Goal: Task Accomplishment & Management: Manage account settings

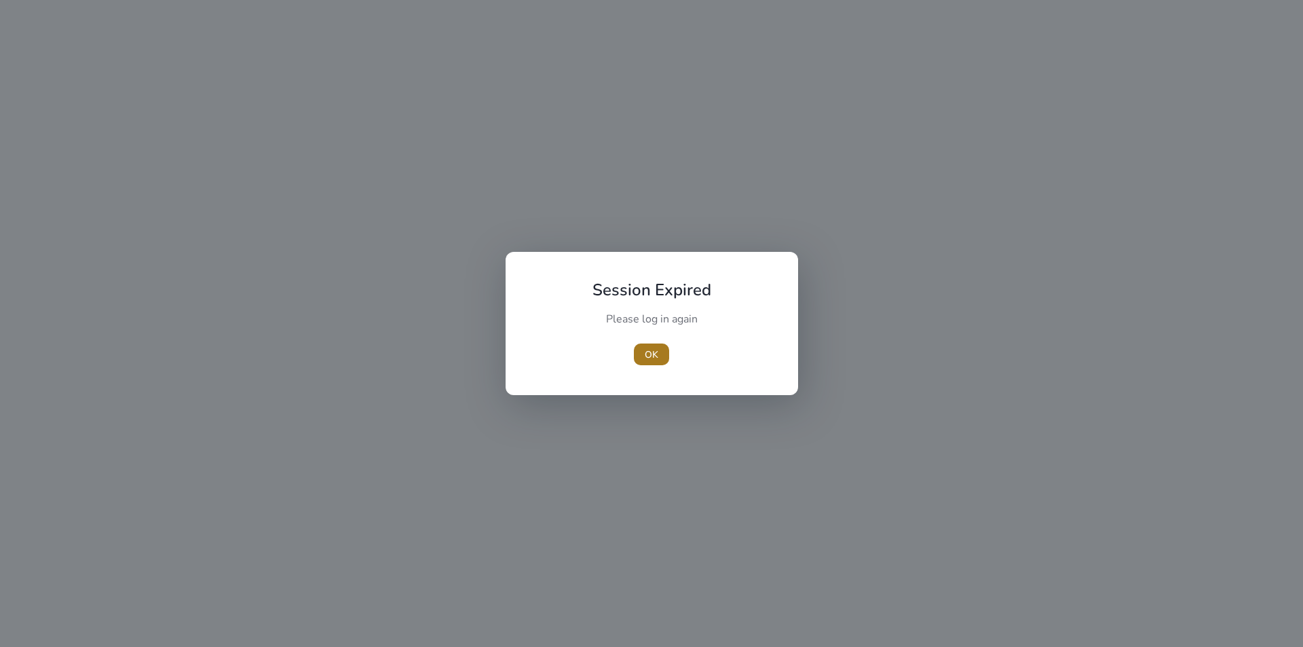
click at [656, 350] on span "OK" at bounding box center [652, 354] width 14 height 14
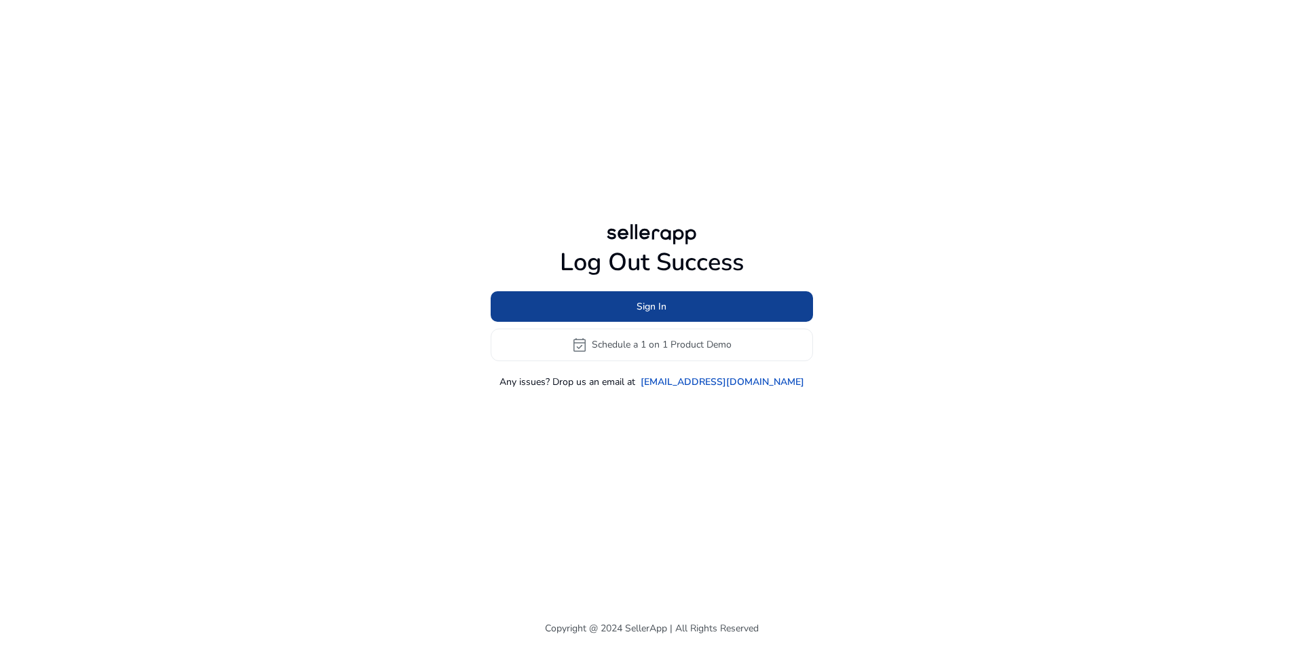
click at [587, 301] on span at bounding box center [652, 306] width 322 height 33
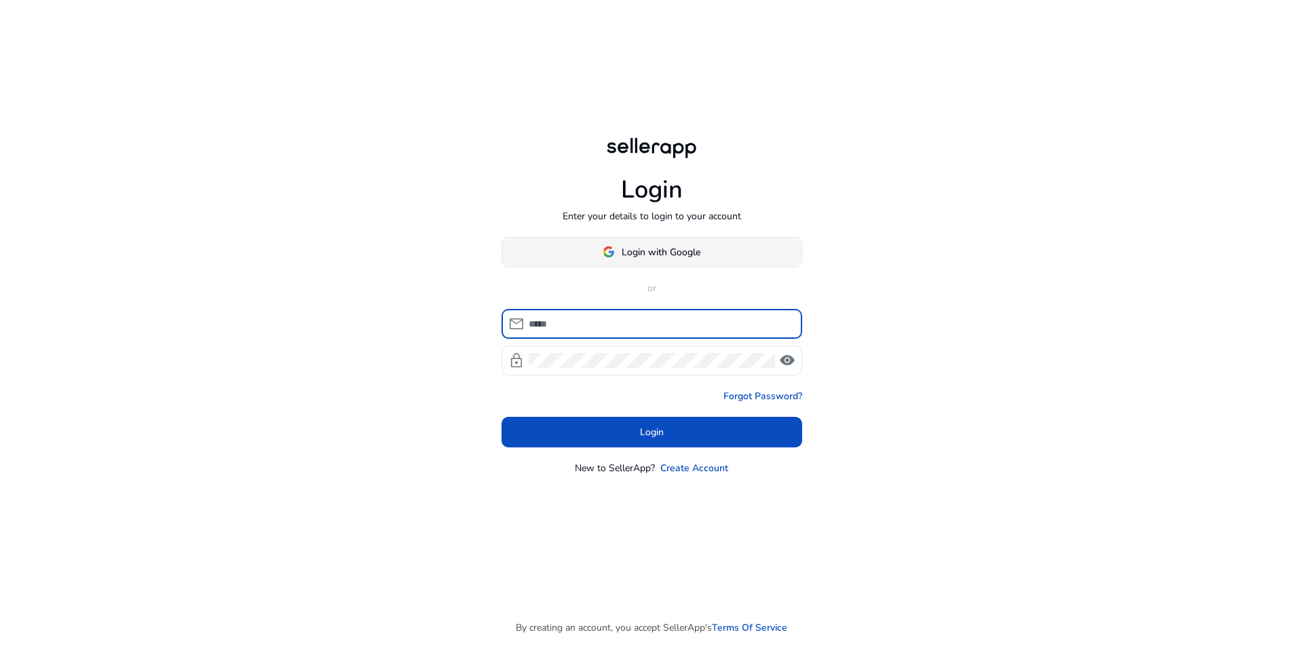
click at [643, 253] on span "Login with Google" at bounding box center [661, 252] width 79 height 14
